Goal: Use online tool/utility: Utilize a website feature to perform a specific function

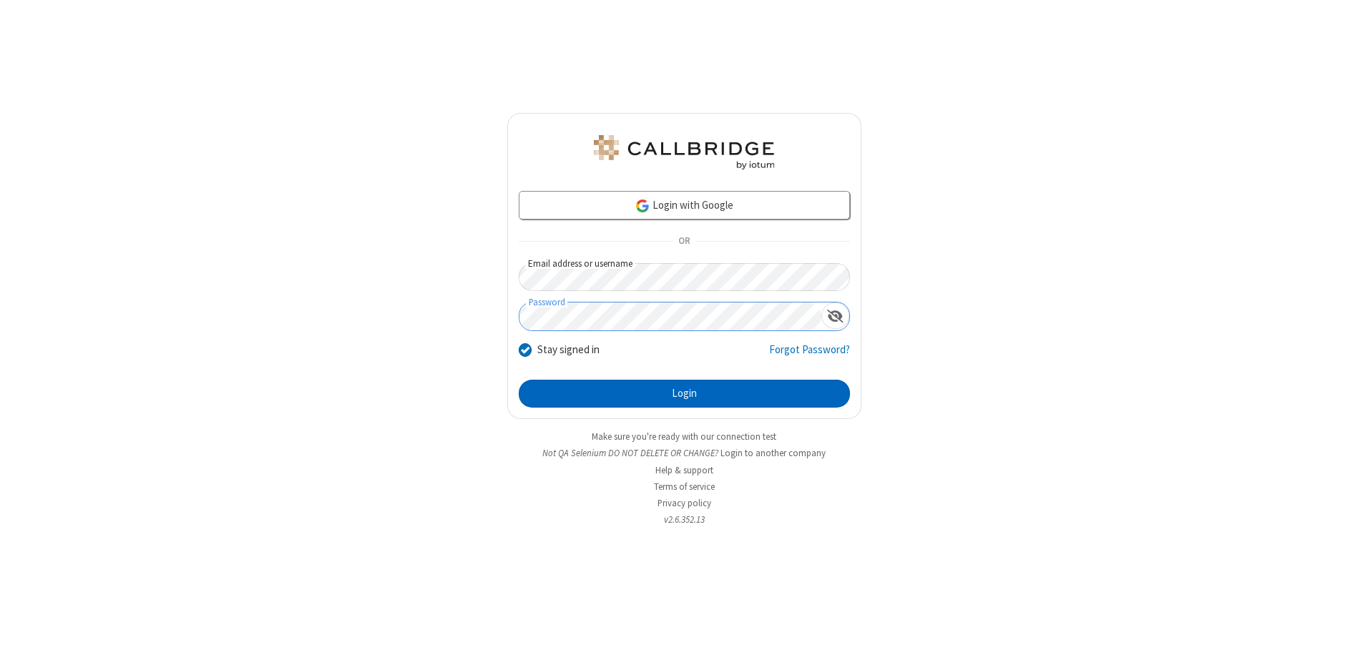
click at [684, 393] on button "Login" at bounding box center [684, 394] width 331 height 29
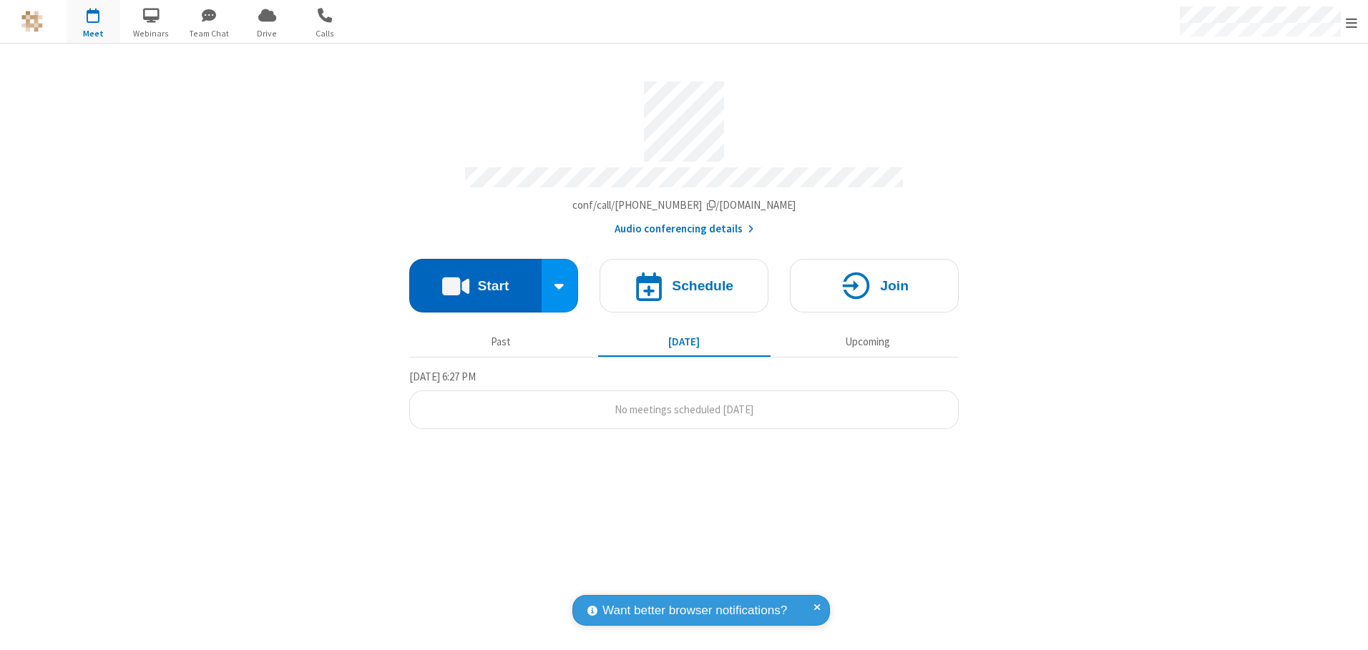
click at [475, 280] on button "Start" at bounding box center [475, 286] width 132 height 54
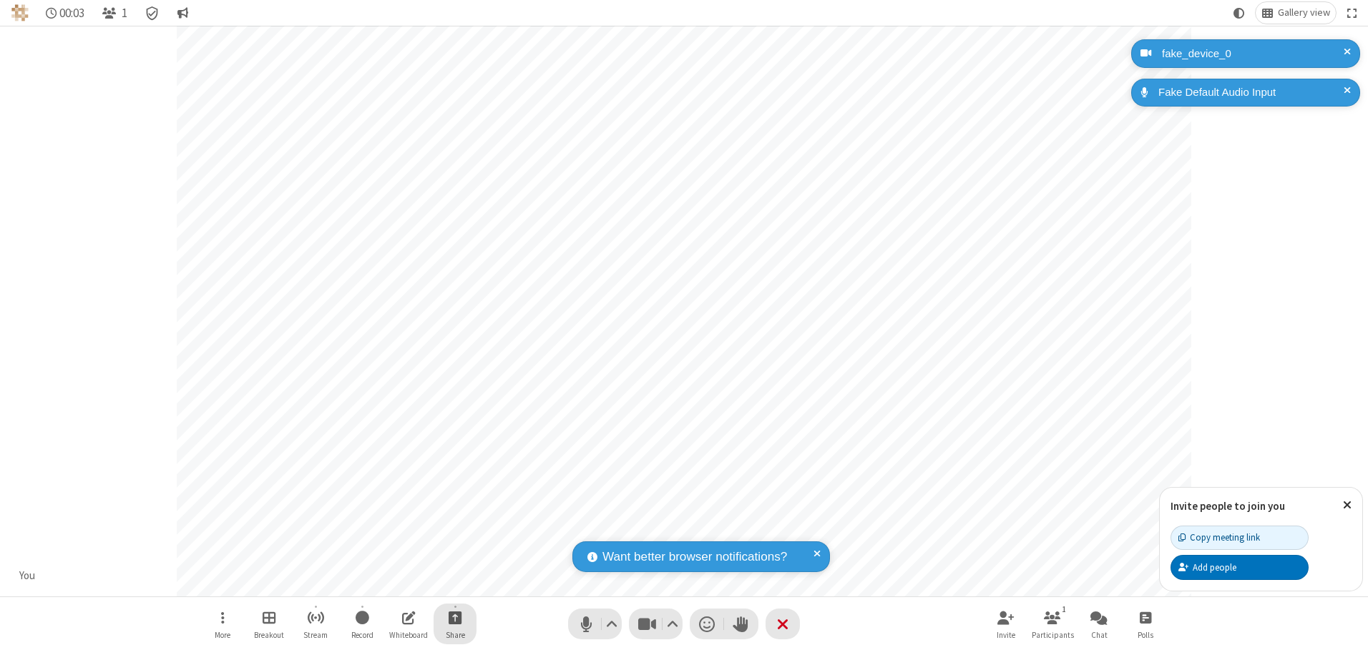
click at [455, 617] on span "Start sharing" at bounding box center [455, 618] width 14 height 18
click at [454, 530] on span "Share additional camera" at bounding box center [464, 533] width 106 height 12
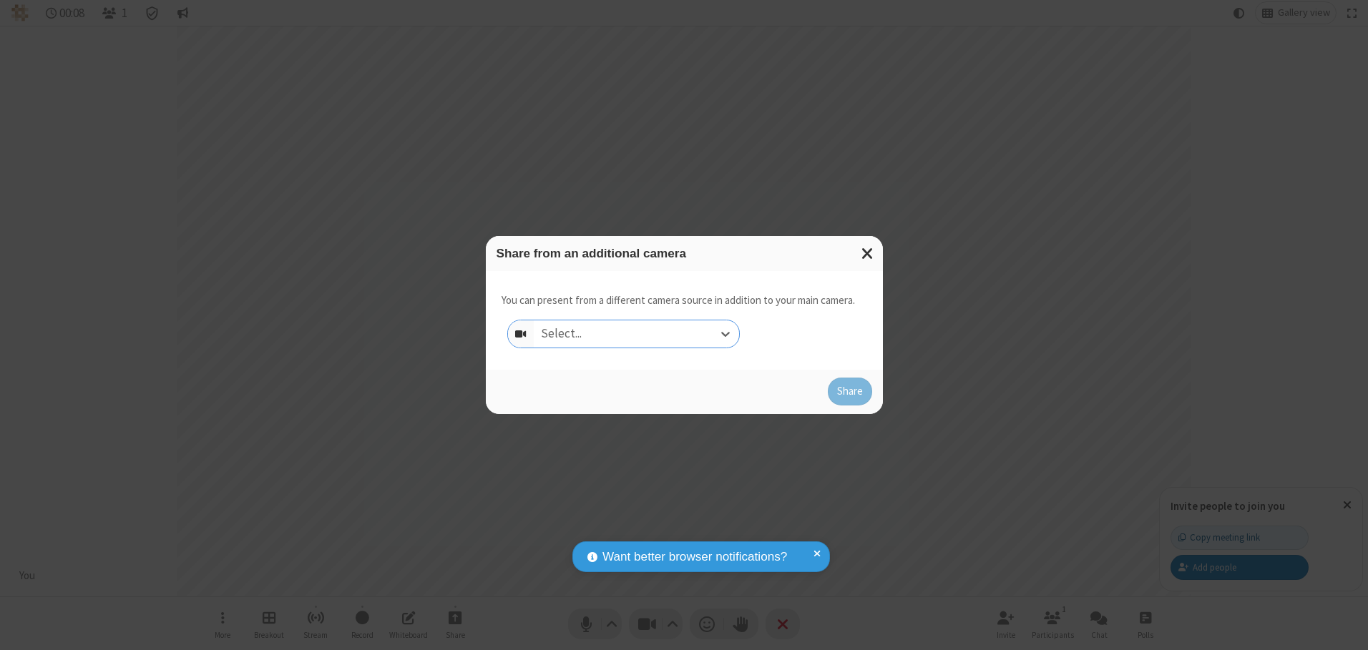
click at [636, 333] on div "Select..." at bounding box center [636, 333] width 205 height 27
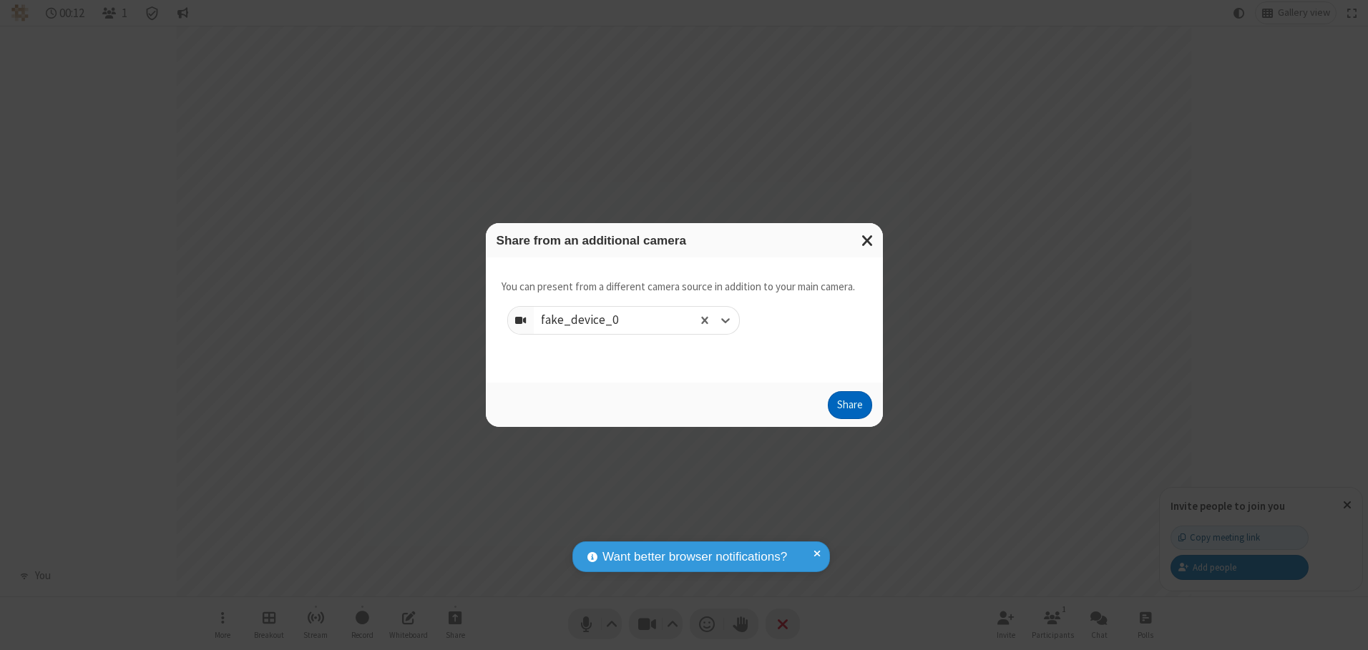
click at [849, 408] on button "Share" at bounding box center [850, 405] width 44 height 29
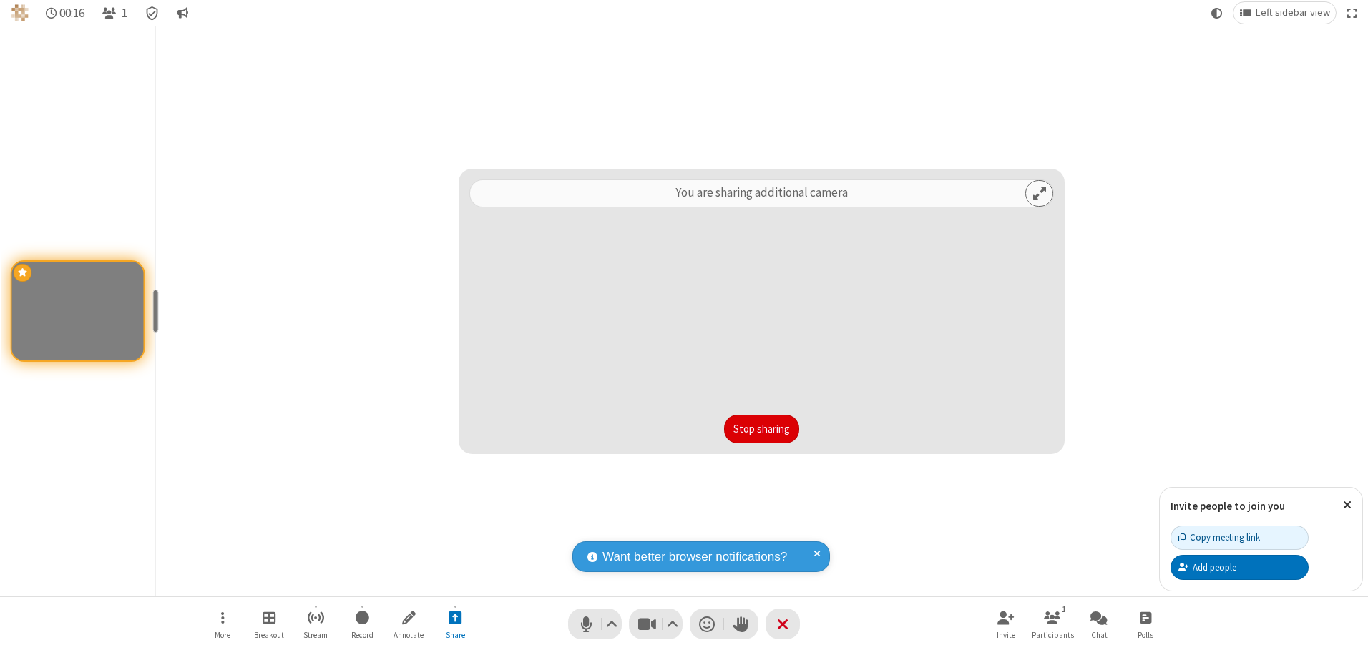
click at [761, 428] on button "Stop sharing" at bounding box center [761, 429] width 75 height 29
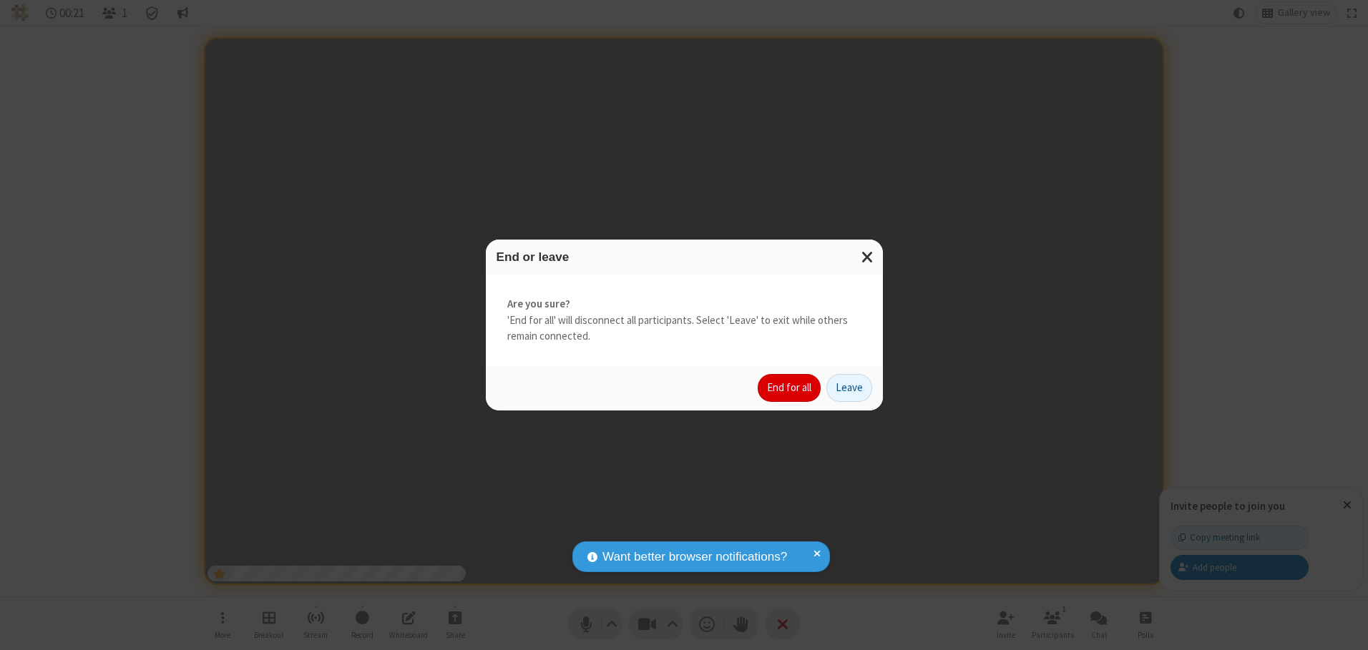
click at [790, 388] on button "End for all" at bounding box center [788, 388] width 63 height 29
